Goal: Task Accomplishment & Management: Use online tool/utility

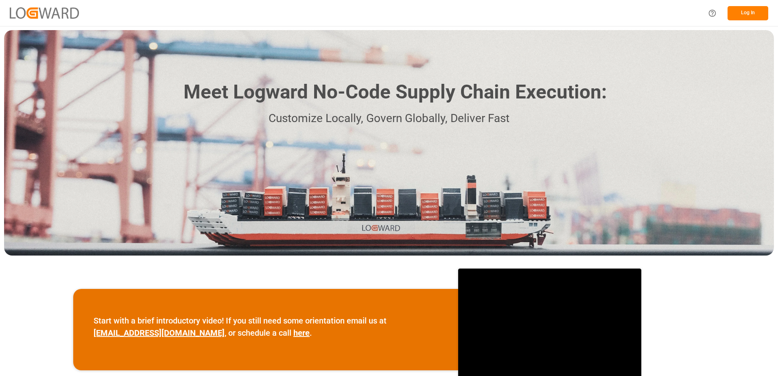
click at [751, 14] on button "Log In" at bounding box center [747, 13] width 41 height 14
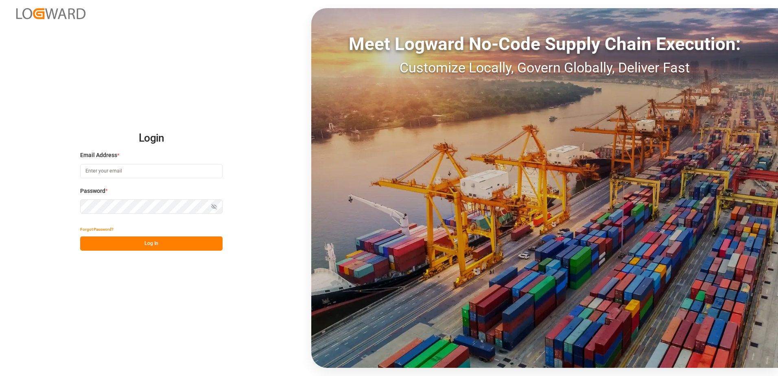
type input "[PERSON_NAME][EMAIL_ADDRESS][PERSON_NAME][DOMAIN_NAME]"
click at [144, 243] on button "Log In" at bounding box center [151, 243] width 142 height 14
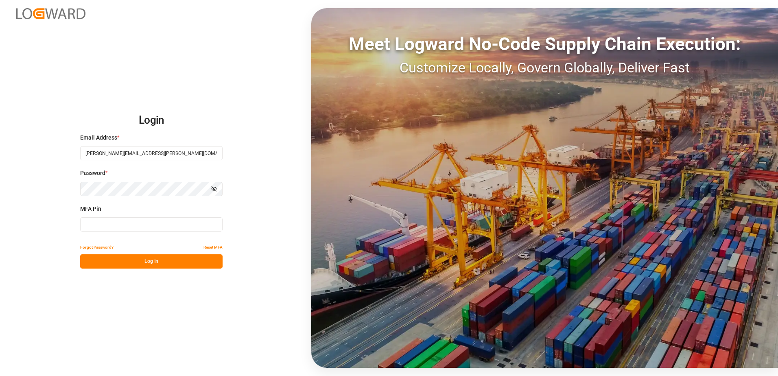
click at [145, 228] on input at bounding box center [151, 224] width 142 height 14
type input "117649"
click at [141, 265] on button "Log In" at bounding box center [151, 261] width 142 height 14
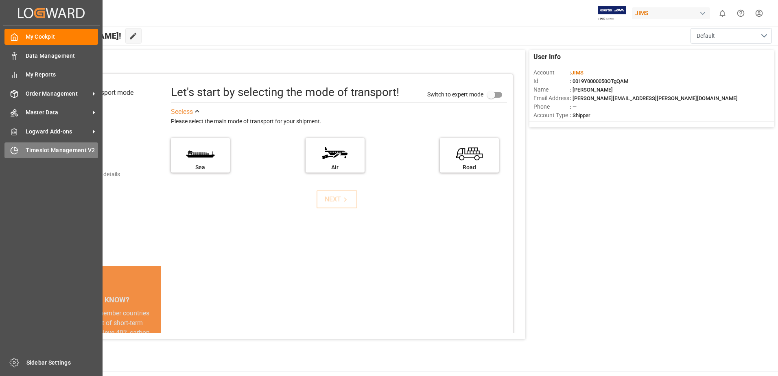
click at [32, 148] on span "Timeslot Management V2" at bounding box center [62, 150] width 73 height 9
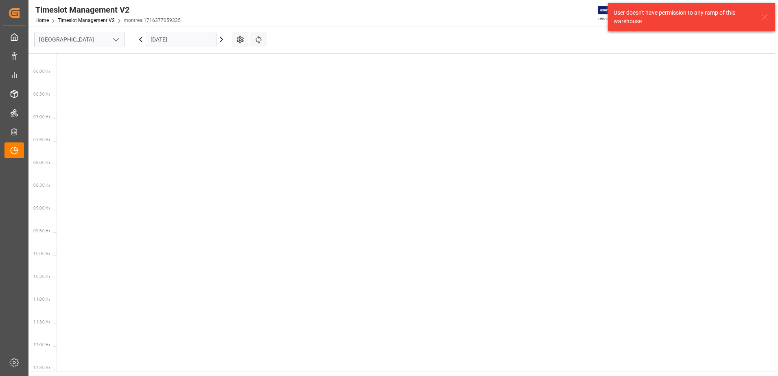
scroll to position [331, 0]
click at [118, 44] on icon "open menu" at bounding box center [116, 40] width 10 height 10
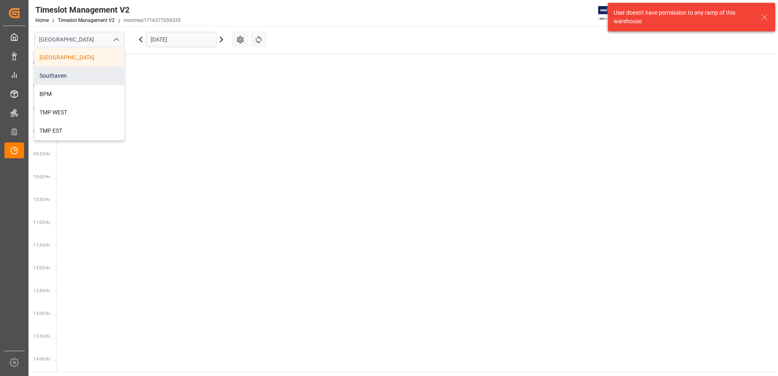
click at [81, 78] on div "Southaven" at bounding box center [79, 76] width 89 height 18
